Goal: Browse casually: Explore the website without a specific task or goal

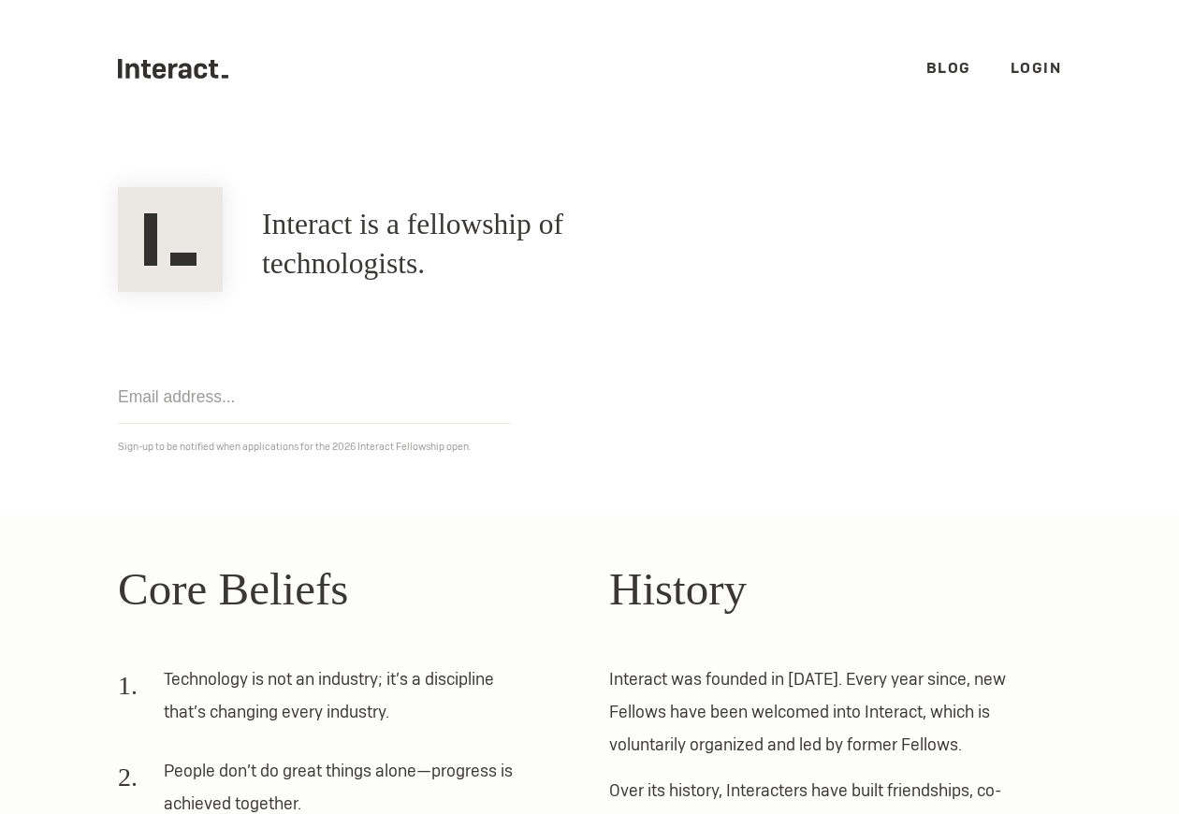
click at [174, 84] on ul ".cls-1{fill:#33312f;} interact-brand-logotype-black Blog Login" at bounding box center [589, 69] width 943 height 138
click at [175, 78] on icon ".cls-1{fill:#33312f;} interact-brand-logotype-black" at bounding box center [173, 69] width 110 height 20
click at [158, 67] on icon ".cls-1{fill:#33312f;} interact-brand-logotype-black" at bounding box center [173, 69] width 110 height 20
click at [390, 227] on h1 "Interact is a fellowship of technologists." at bounding box center [483, 244] width 442 height 79
click at [165, 246] on img at bounding box center [170, 239] width 105 height 105
